Goal: Find specific page/section: Find specific page/section

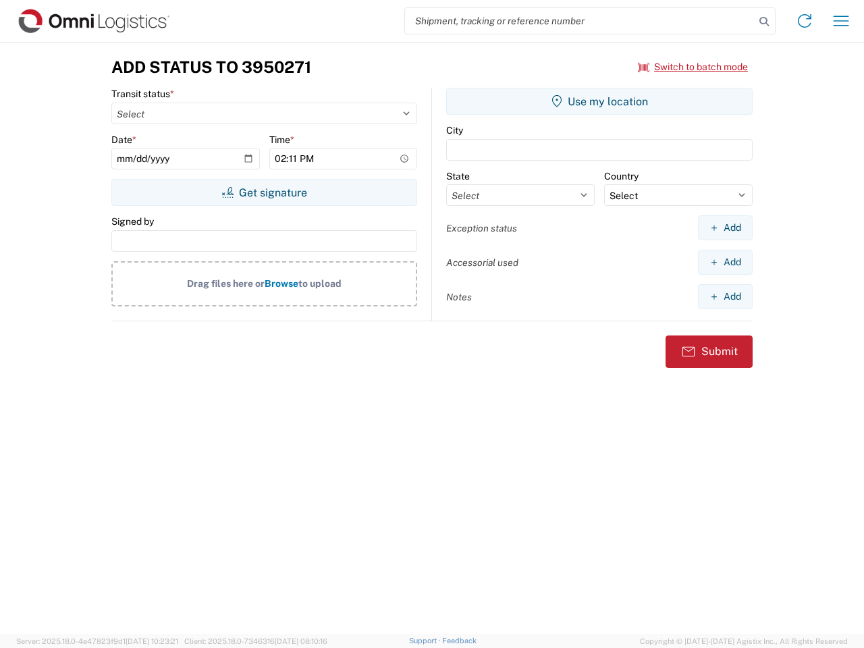
click at [580, 21] on input "search" at bounding box center [580, 21] width 350 height 26
click at [764, 22] on icon at bounding box center [764, 21] width 19 height 19
click at [805, 21] on icon at bounding box center [805, 21] width 22 height 22
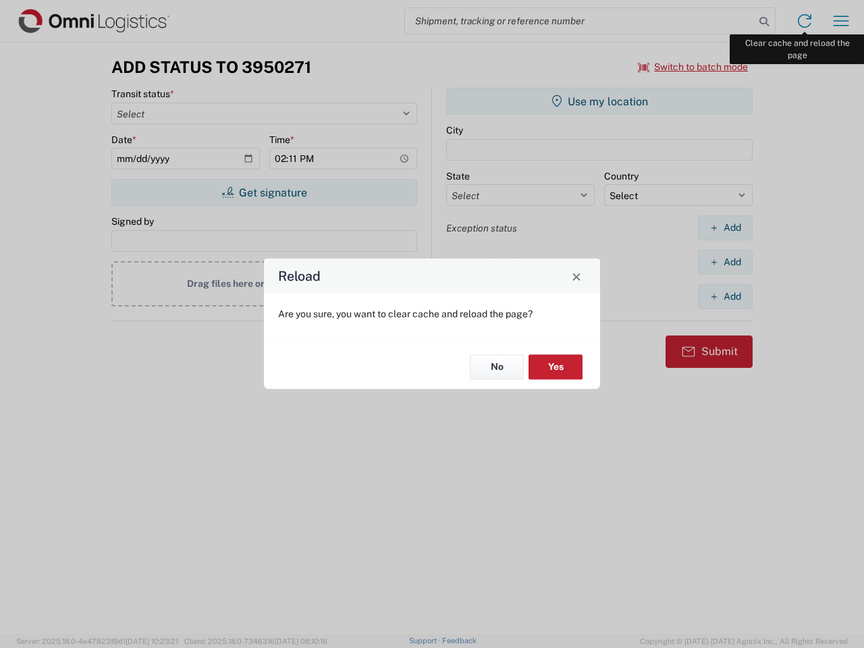
click at [841, 21] on div "Reload Are you sure, you want to clear cache and reload the page? No Yes" at bounding box center [432, 324] width 864 height 648
click at [693, 67] on div "Reload Are you sure, you want to clear cache and reload the page? No Yes" at bounding box center [432, 324] width 864 height 648
click at [264, 192] on div "Reload Are you sure, you want to clear cache and reload the page? No Yes" at bounding box center [432, 324] width 864 height 648
click at [600, 101] on div "Reload Are you sure, you want to clear cache and reload the page? No Yes" at bounding box center [432, 324] width 864 height 648
click at [725, 228] on div "Reload Are you sure, you want to clear cache and reload the page? No Yes" at bounding box center [432, 324] width 864 height 648
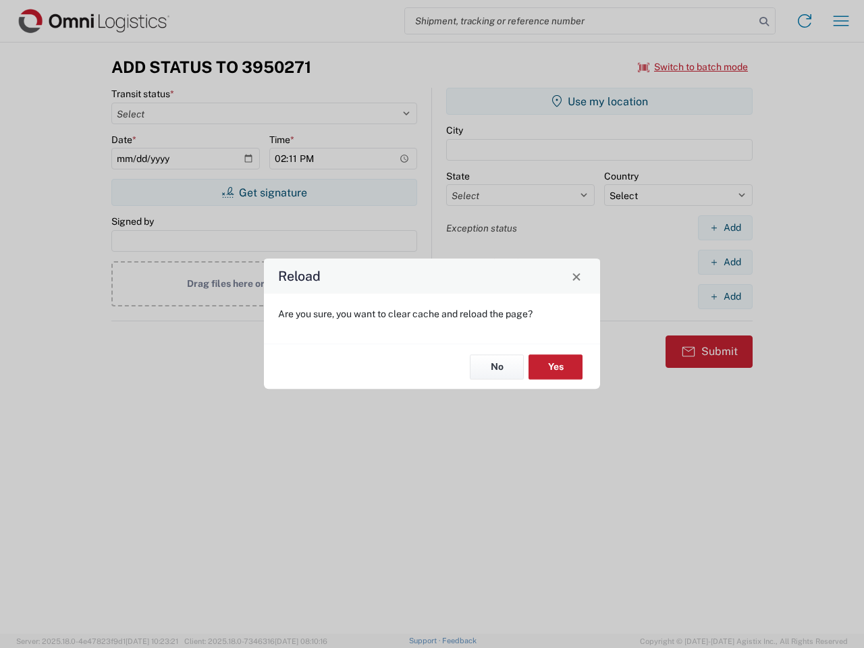
click at [725, 262] on div "Reload Are you sure, you want to clear cache and reload the page? No Yes" at bounding box center [432, 324] width 864 height 648
click at [725, 296] on div "Reload Are you sure, you want to clear cache and reload the page? No Yes" at bounding box center [432, 324] width 864 height 648
